Goal: Task Accomplishment & Management: Manage account settings

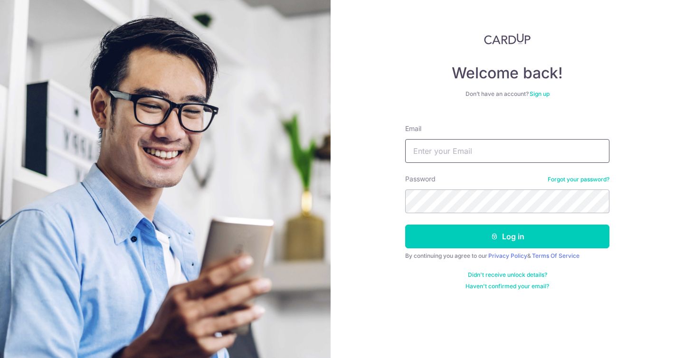
type input "[EMAIL_ADDRESS][DOMAIN_NAME]"
click at [458, 149] on input "[EMAIL_ADDRESS][DOMAIN_NAME]" at bounding box center [507, 151] width 204 height 24
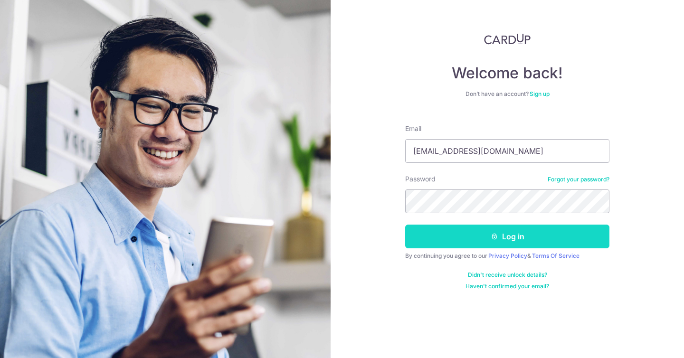
click at [577, 242] on button "Log in" at bounding box center [507, 237] width 204 height 24
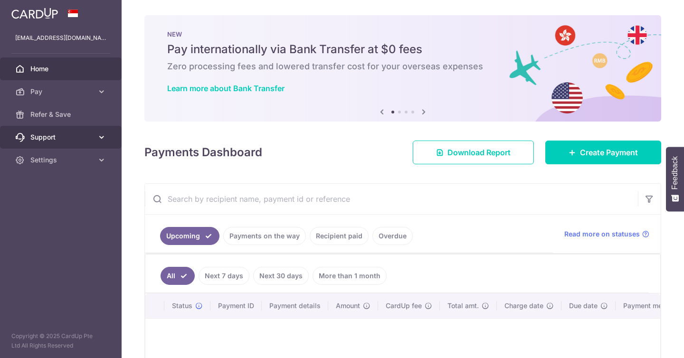
click at [92, 139] on span "Support" at bounding box center [61, 138] width 63 height 10
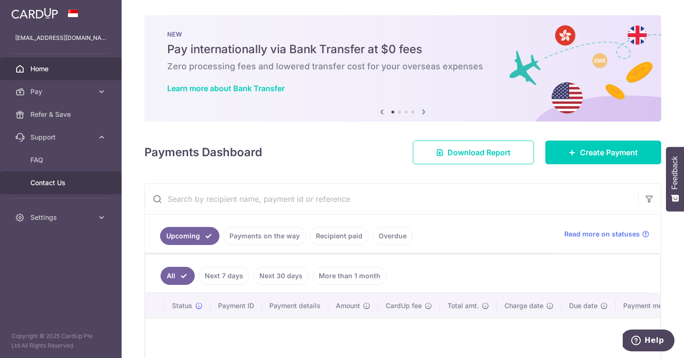
click at [81, 183] on span "Contact Us" at bounding box center [61, 183] width 63 height 10
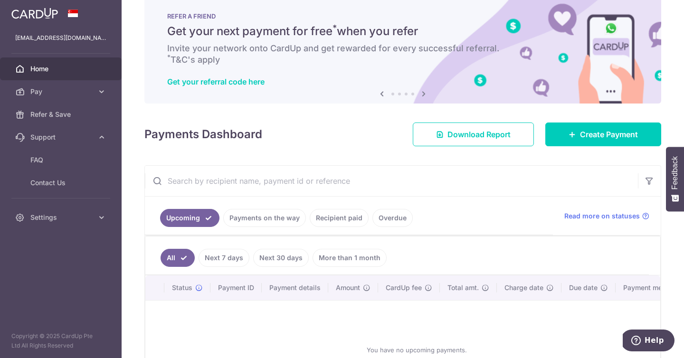
scroll to position [20, 0]
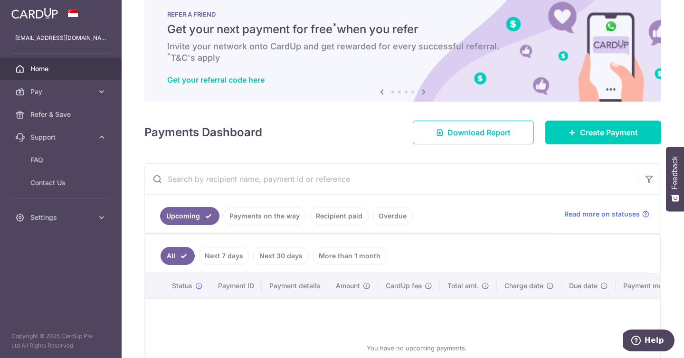
click at [338, 217] on link "Recipient paid" at bounding box center [339, 216] width 59 height 18
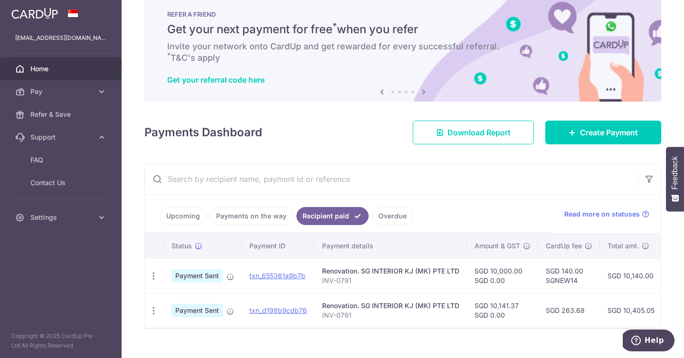
scroll to position [0, 0]
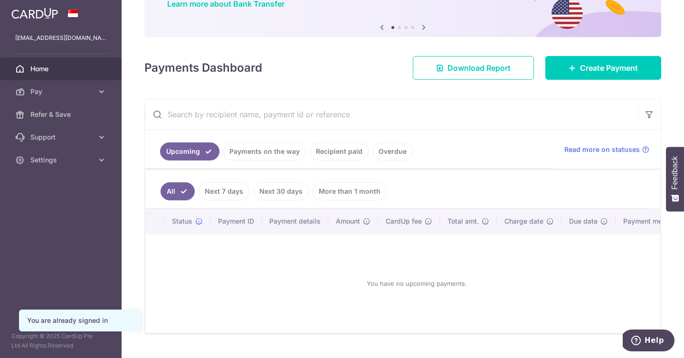
scroll to position [106, 0]
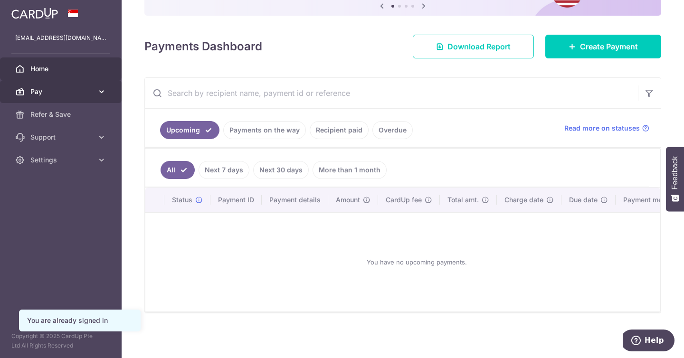
click at [87, 99] on link "Pay" at bounding box center [61, 91] width 122 height 23
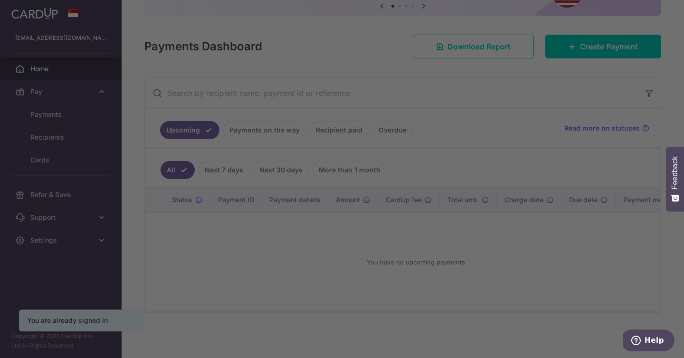
click at [81, 115] on div at bounding box center [345, 181] width 691 height 362
click at [60, 114] on div at bounding box center [345, 181] width 691 height 362
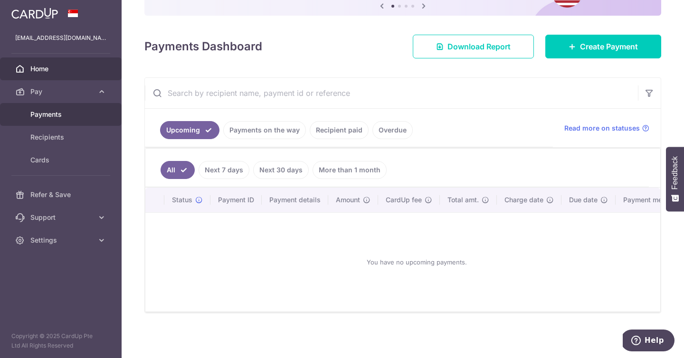
click at [73, 113] on span "Payments" at bounding box center [61, 115] width 63 height 10
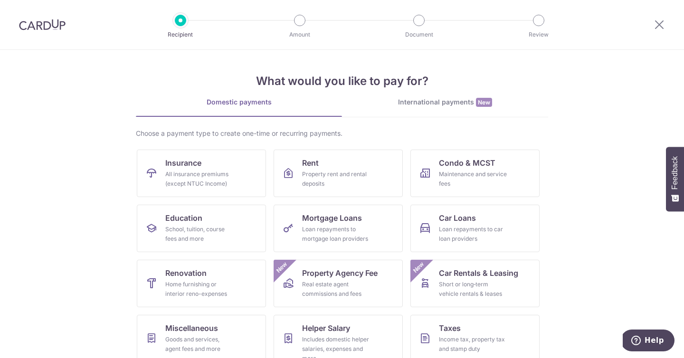
click at [180, 29] on div "Recipient Amount Document Review" at bounding box center [360, 24] width 408 height 49
click at [59, 30] on img at bounding box center [42, 24] width 47 height 11
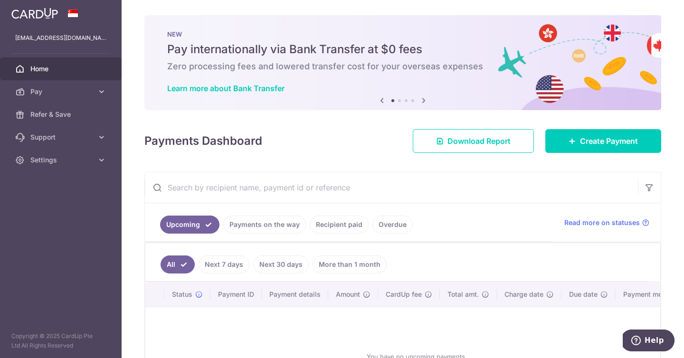
click at [361, 268] on link "More than 1 month" at bounding box center [350, 265] width 74 height 18
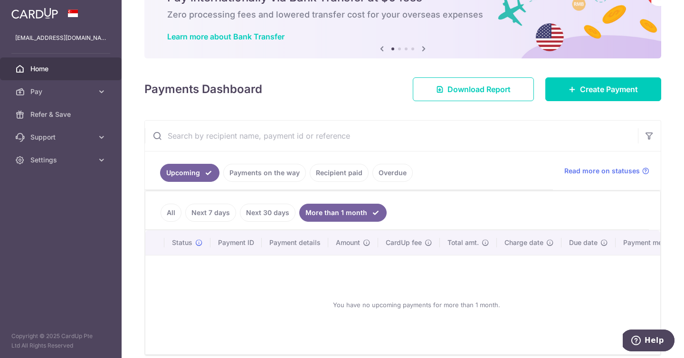
scroll to position [51, 0]
click at [208, 212] on link "Next 7 days" at bounding box center [210, 213] width 51 height 18
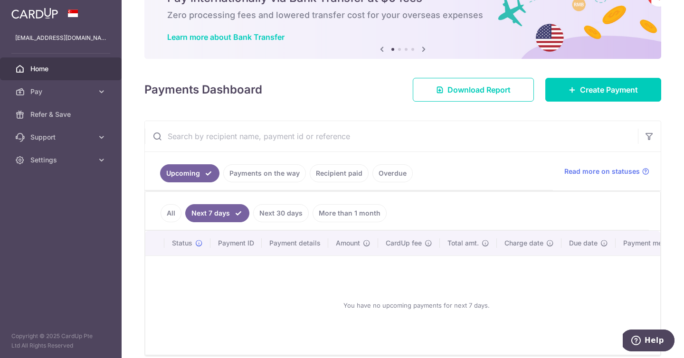
click at [172, 208] on link "All" at bounding box center [171, 213] width 21 height 18
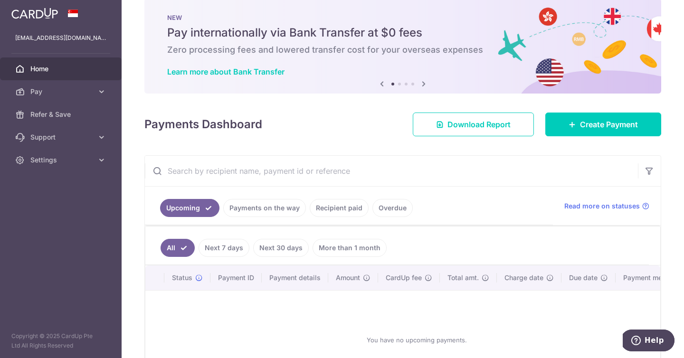
scroll to position [13, 0]
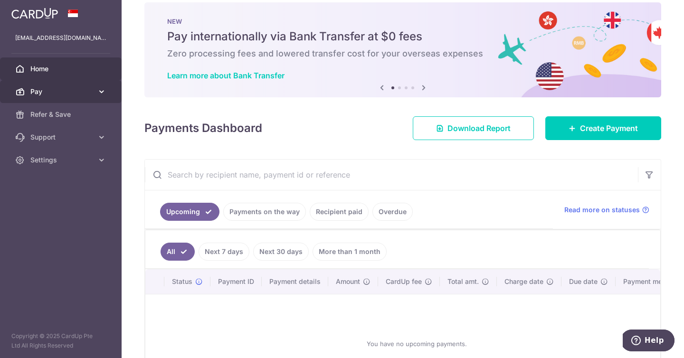
click at [103, 93] on icon at bounding box center [102, 92] width 10 height 10
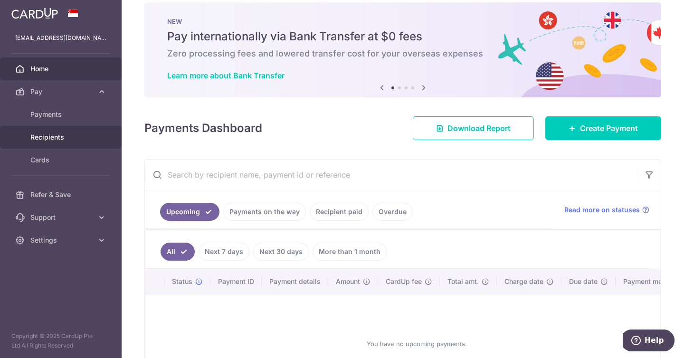
click at [76, 136] on span "Recipients" at bounding box center [61, 138] width 63 height 10
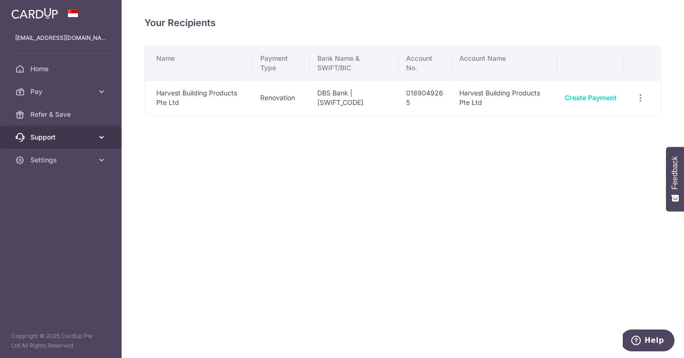
click at [86, 130] on link "Support" at bounding box center [61, 137] width 122 height 23
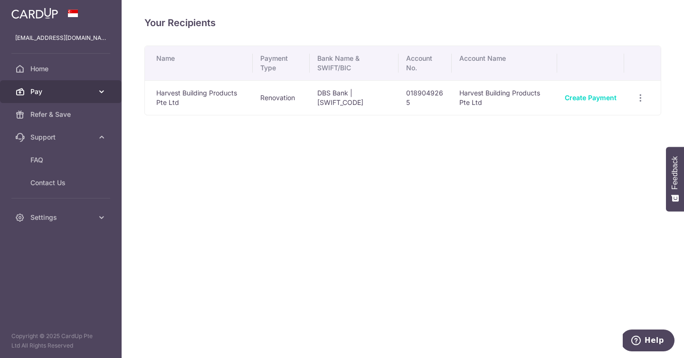
click at [85, 84] on link "Pay" at bounding box center [61, 91] width 122 height 23
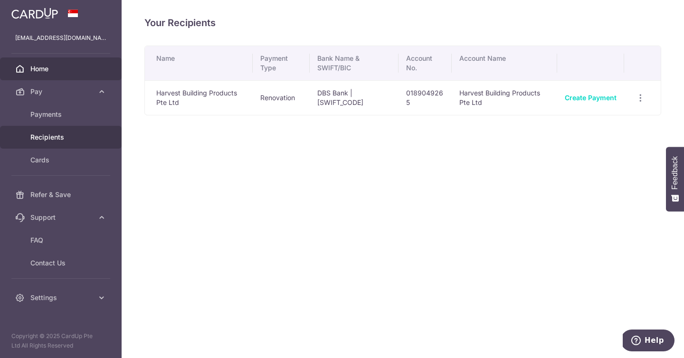
click at [84, 73] on span "Home" at bounding box center [61, 69] width 63 height 10
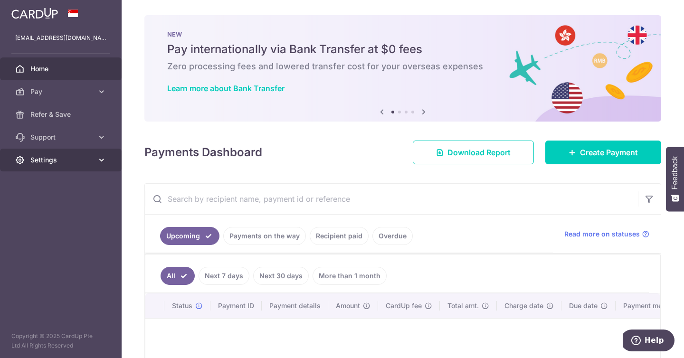
click at [90, 167] on link "Settings" at bounding box center [61, 160] width 122 height 23
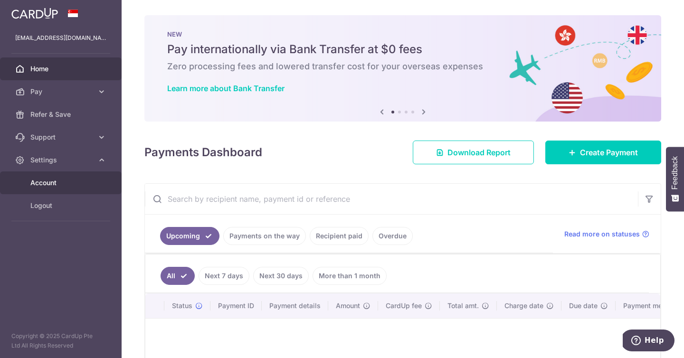
click at [86, 188] on link "Account" at bounding box center [61, 182] width 122 height 23
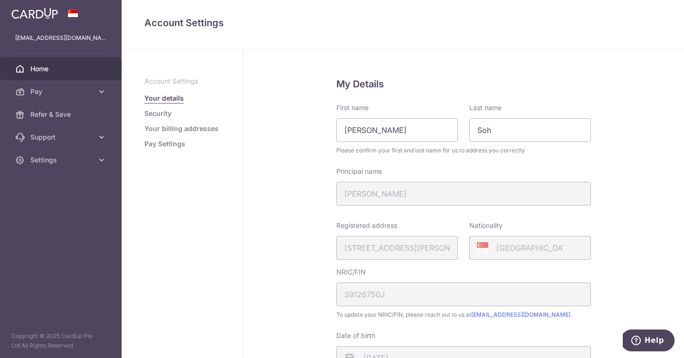
click at [70, 76] on link "Home" at bounding box center [61, 68] width 122 height 23
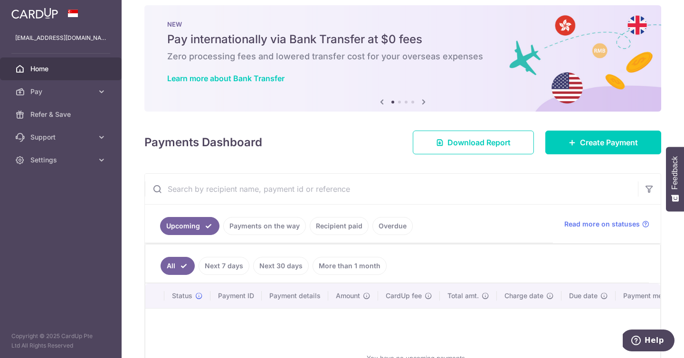
scroll to position [11, 0]
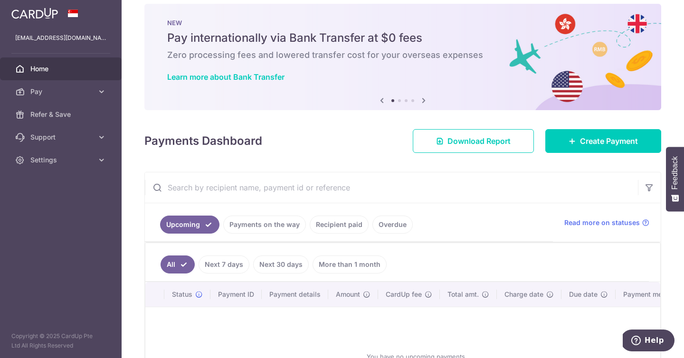
click at [367, 257] on link "More than 1 month" at bounding box center [350, 265] width 74 height 18
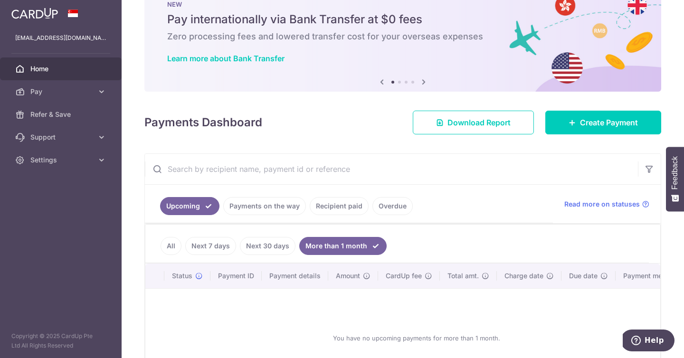
scroll to position [39, 0]
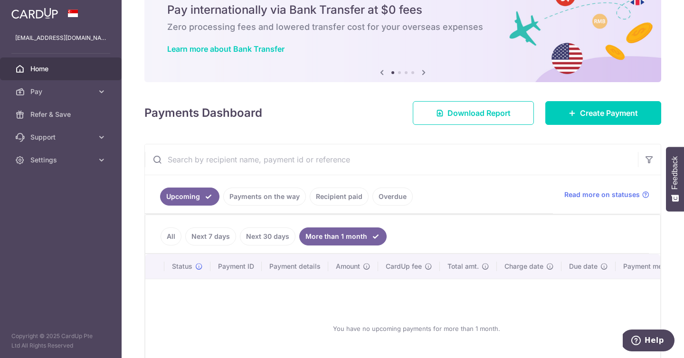
click at [169, 228] on link "All" at bounding box center [171, 237] width 21 height 18
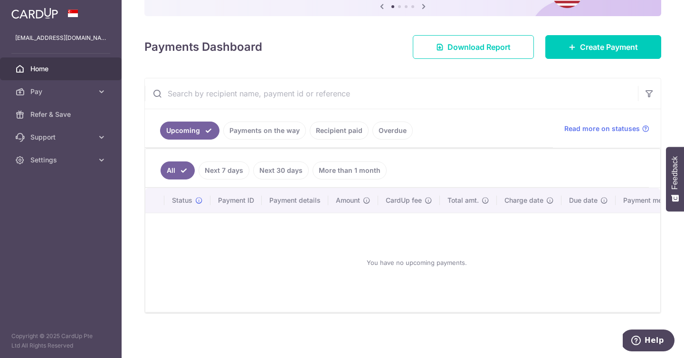
scroll to position [106, 0]
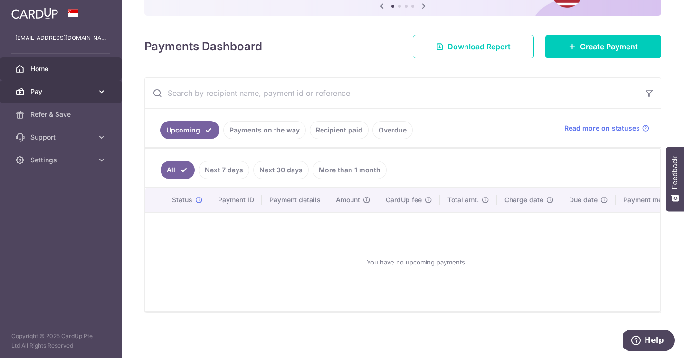
click at [79, 101] on link "Pay" at bounding box center [61, 91] width 122 height 23
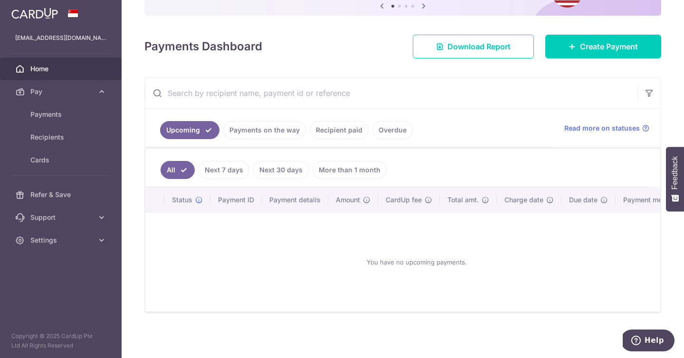
click at [72, 73] on span "Home" at bounding box center [61, 69] width 63 height 10
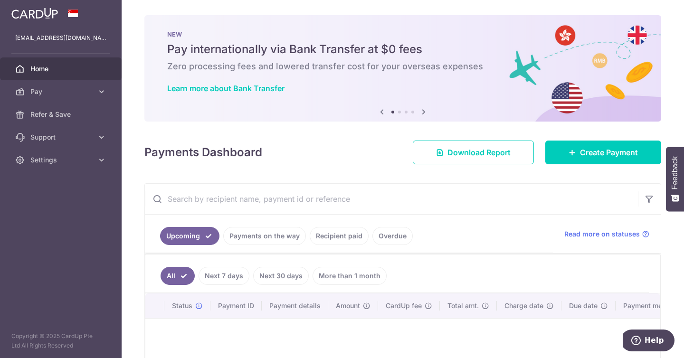
click at [402, 241] on link "Overdue" at bounding box center [392, 236] width 40 height 18
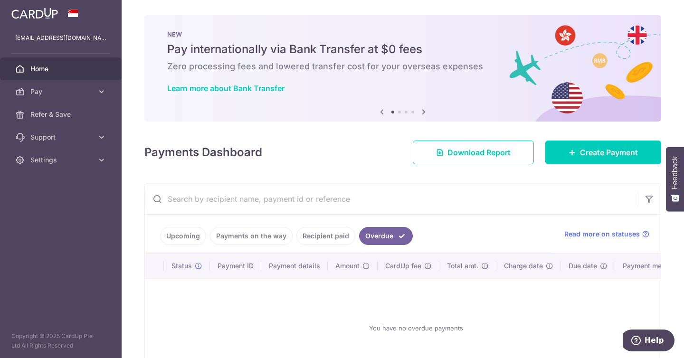
click at [355, 239] on li "Overdue" at bounding box center [383, 236] width 57 height 18
click at [340, 239] on link "Recipient paid" at bounding box center [325, 236] width 59 height 18
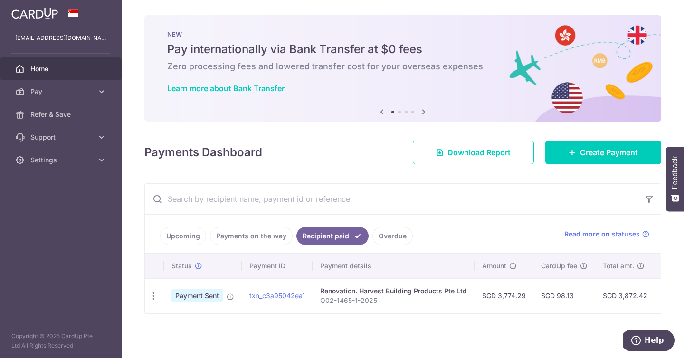
click at [272, 232] on link "Payments on the way" at bounding box center [251, 236] width 83 height 18
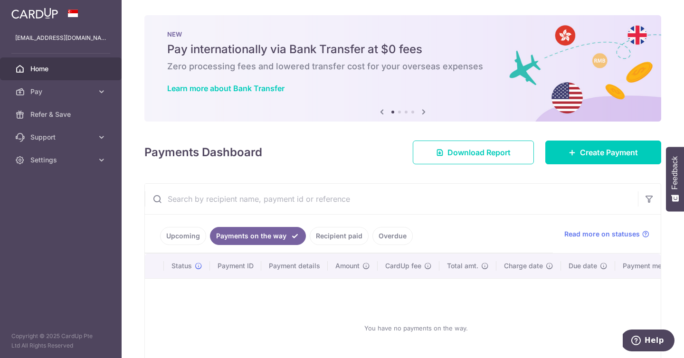
click at [318, 237] on link "Recipient paid" at bounding box center [339, 236] width 59 height 18
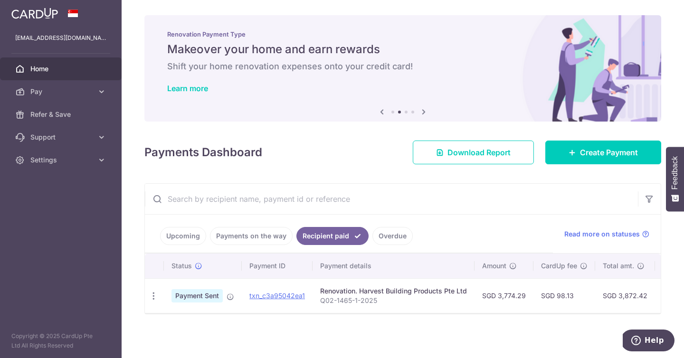
click at [95, 65] on link "Home" at bounding box center [61, 68] width 122 height 23
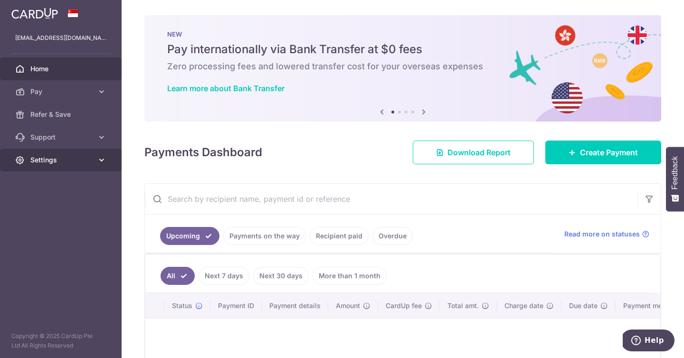
click at [87, 166] on link "Settings" at bounding box center [61, 160] width 122 height 23
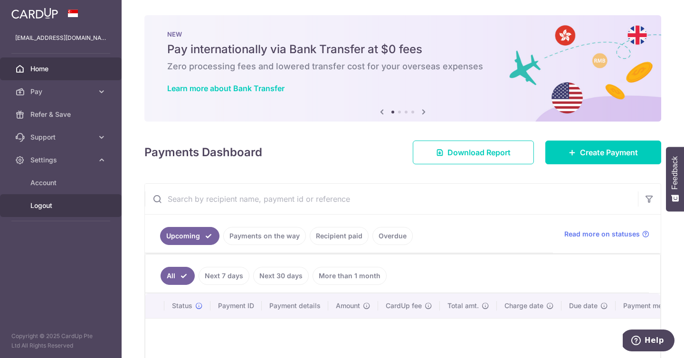
click at [82, 211] on link "Logout" at bounding box center [61, 205] width 122 height 23
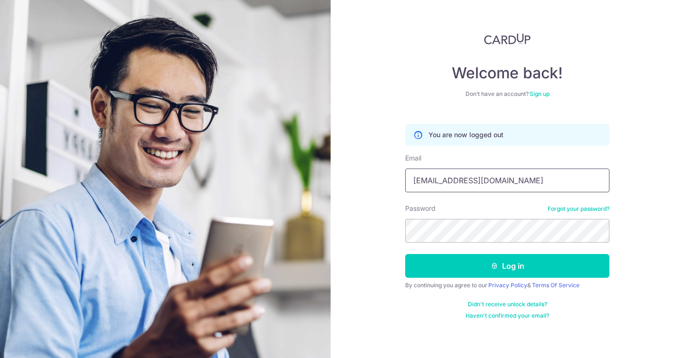
click at [552, 187] on input "[EMAIL_ADDRESS][DOMAIN_NAME]" at bounding box center [507, 181] width 204 height 24
type input "[PERSON_NAME][EMAIL_ADDRESS][DOMAIN_NAME]"
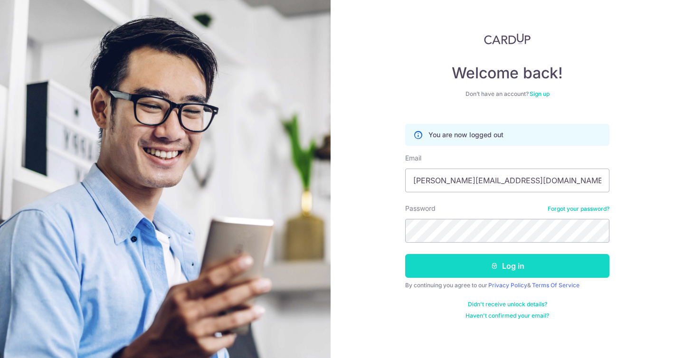
click at [526, 264] on button "Log in" at bounding box center [507, 266] width 204 height 24
